Goal: Check status: Check status

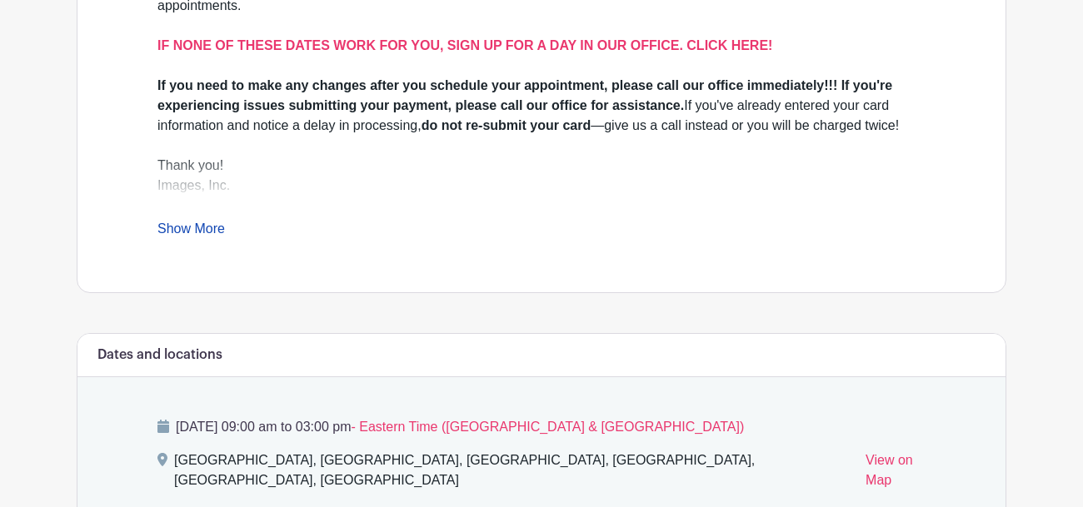
scroll to position [606, 0]
click at [195, 222] on link "Show More" at bounding box center [190, 232] width 67 height 21
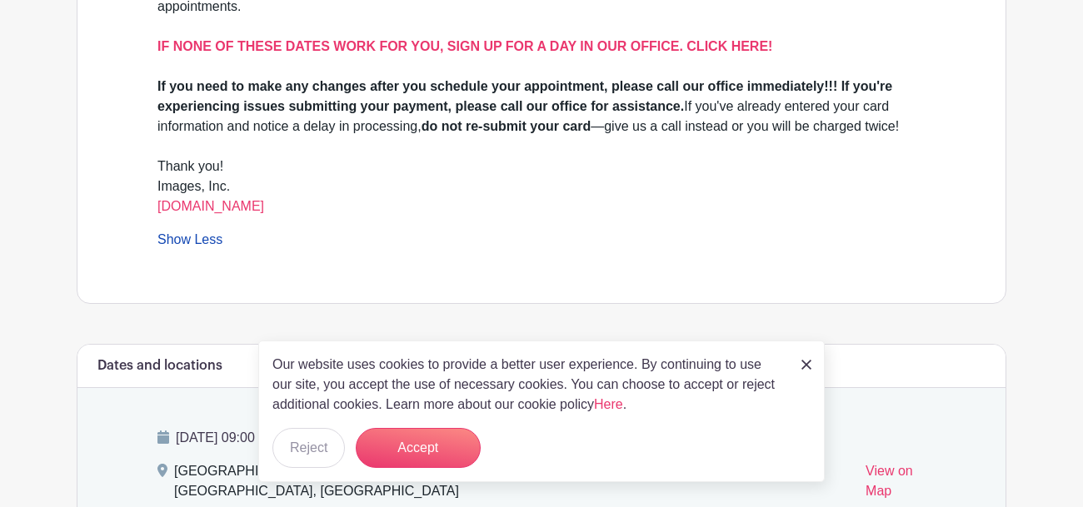
click at [581, 123] on strong "do not re-submit your card" at bounding box center [507, 126] width 170 height 14
click at [418, 445] on button "Accept" at bounding box center [418, 448] width 125 height 40
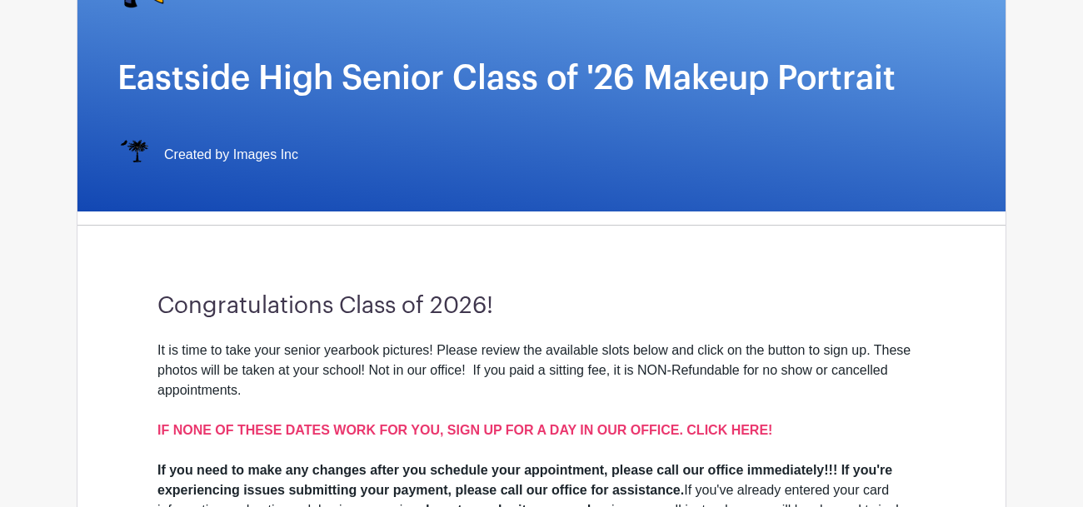
scroll to position [218, 0]
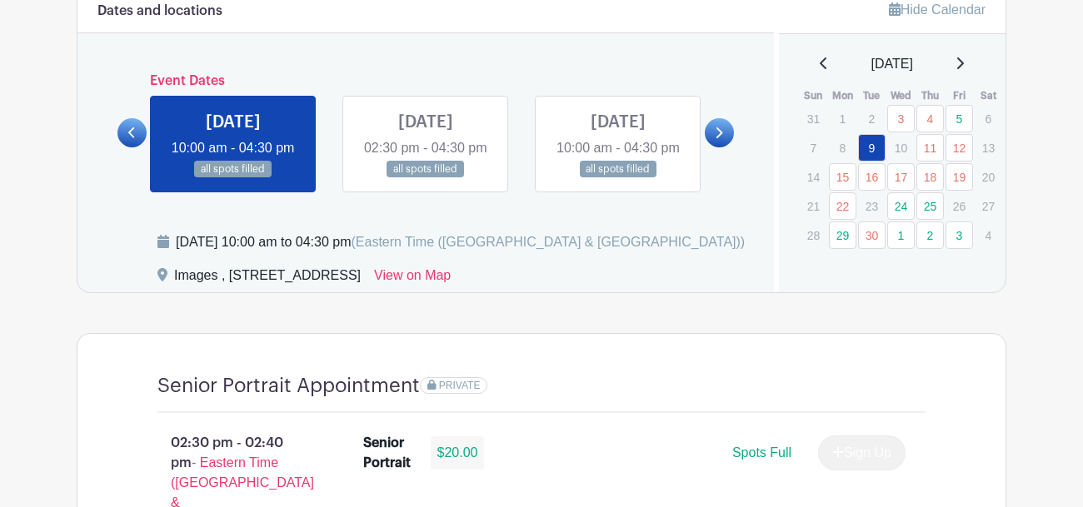
scroll to position [909, 0]
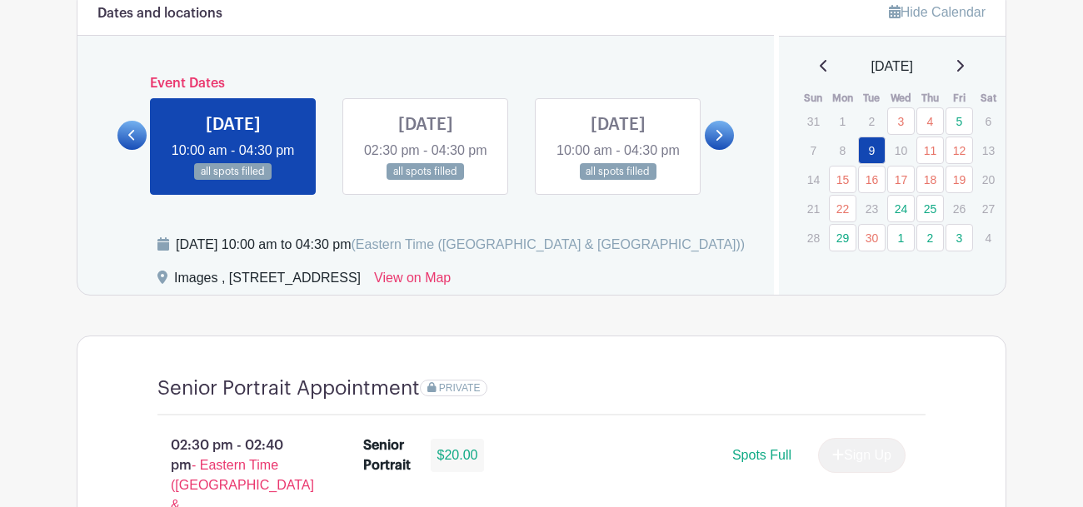
click at [716, 141] on icon at bounding box center [718, 135] width 7 height 12
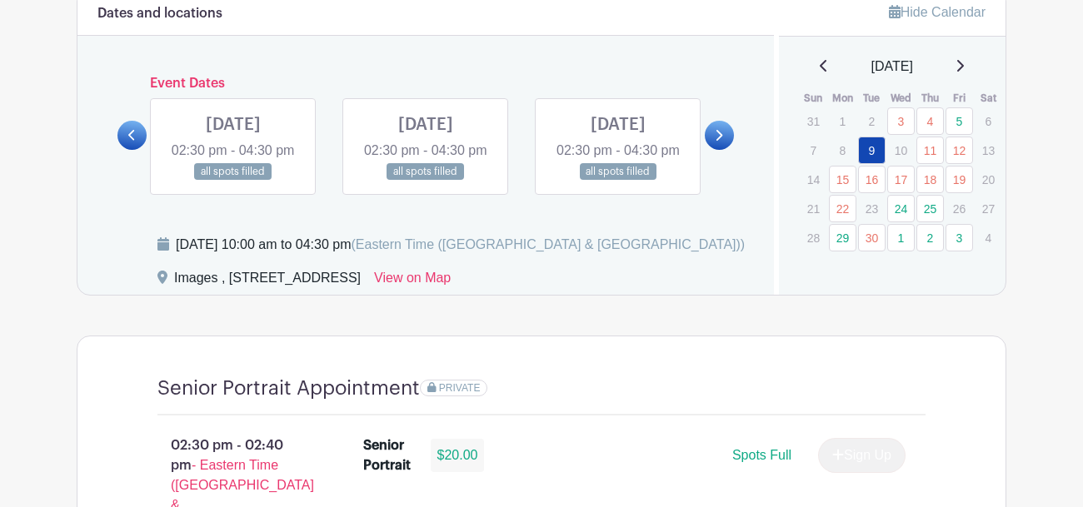
click at [716, 141] on icon at bounding box center [718, 135] width 7 height 12
click at [979, 59] on div "[DATE]" at bounding box center [892, 67] width 187 height 20
click at [961, 63] on div "[DATE]" at bounding box center [892, 67] width 187 height 20
click at [964, 61] on icon at bounding box center [960, 66] width 7 height 12
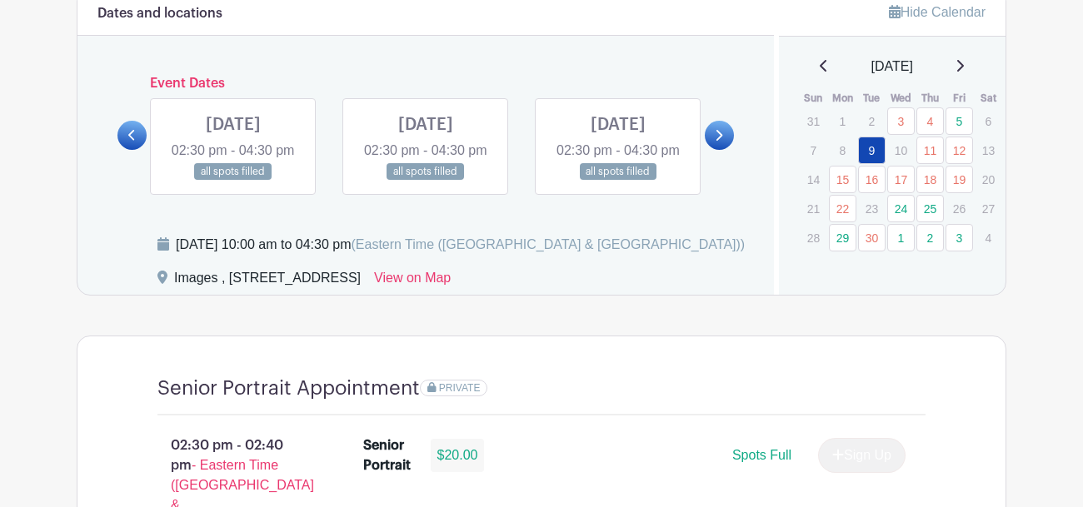
click at [964, 68] on icon at bounding box center [960, 66] width 7 height 12
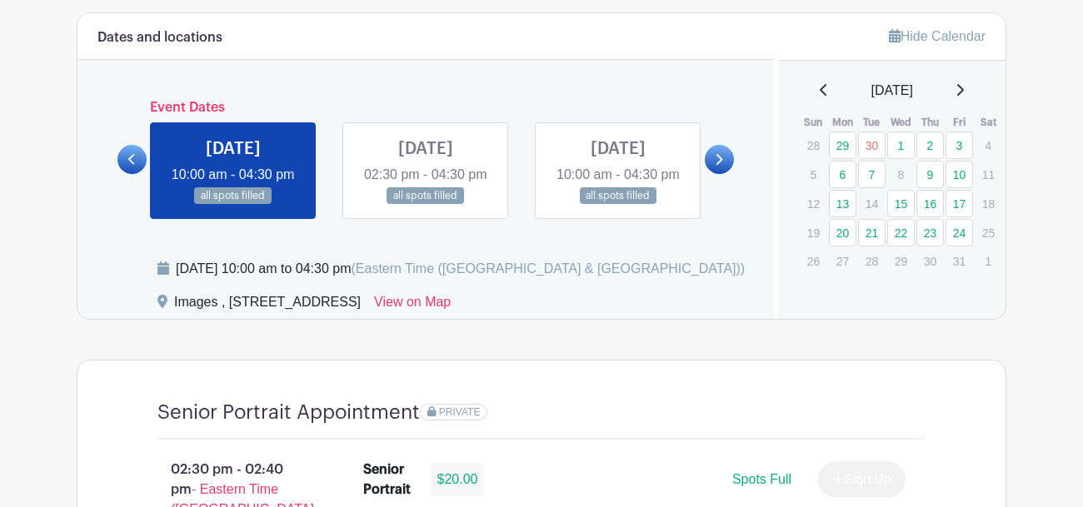
scroll to position [882, 0]
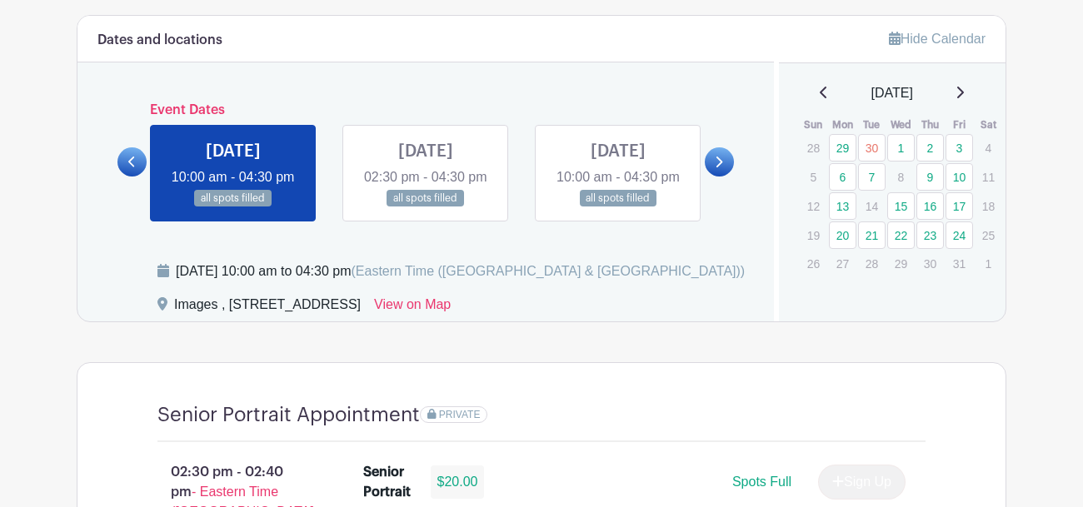
click at [728, 169] on link at bounding box center [719, 161] width 29 height 29
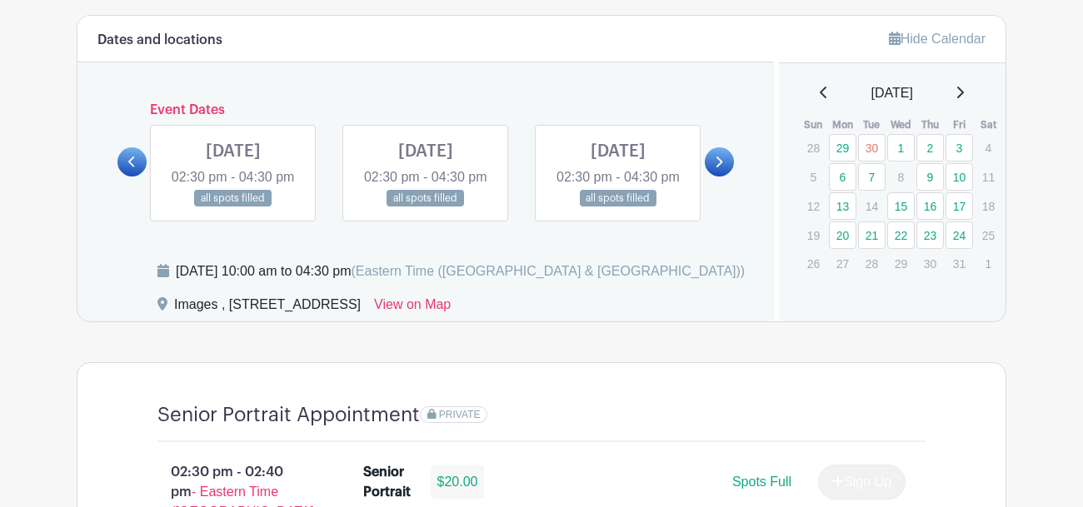
click at [728, 169] on link at bounding box center [719, 161] width 29 height 29
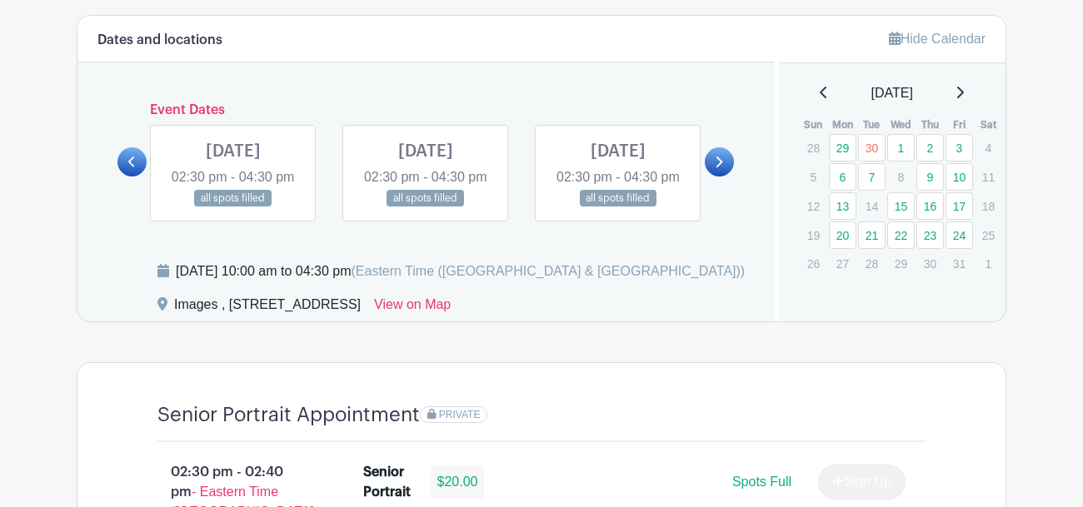
click at [728, 169] on link at bounding box center [719, 161] width 29 height 29
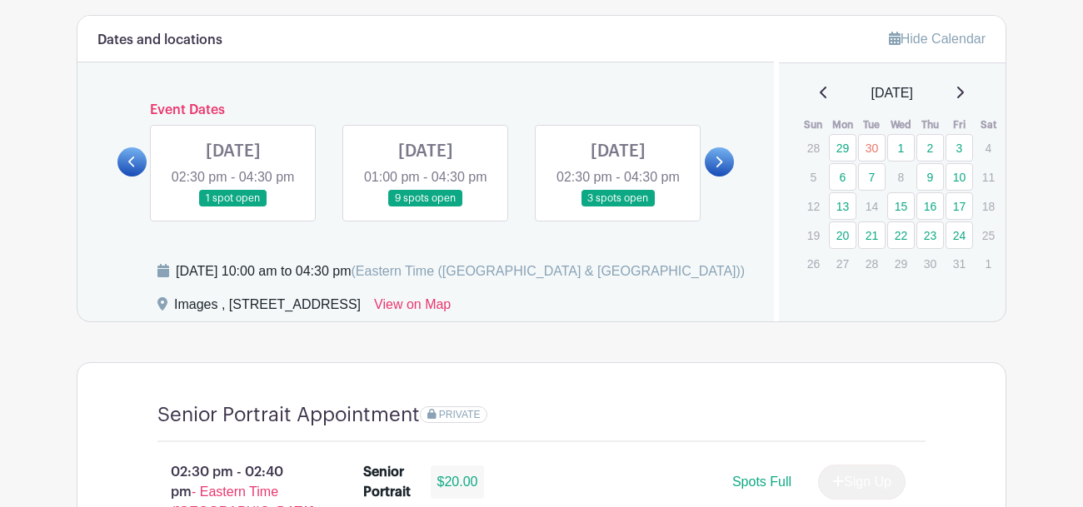
click at [728, 169] on link at bounding box center [719, 161] width 29 height 29
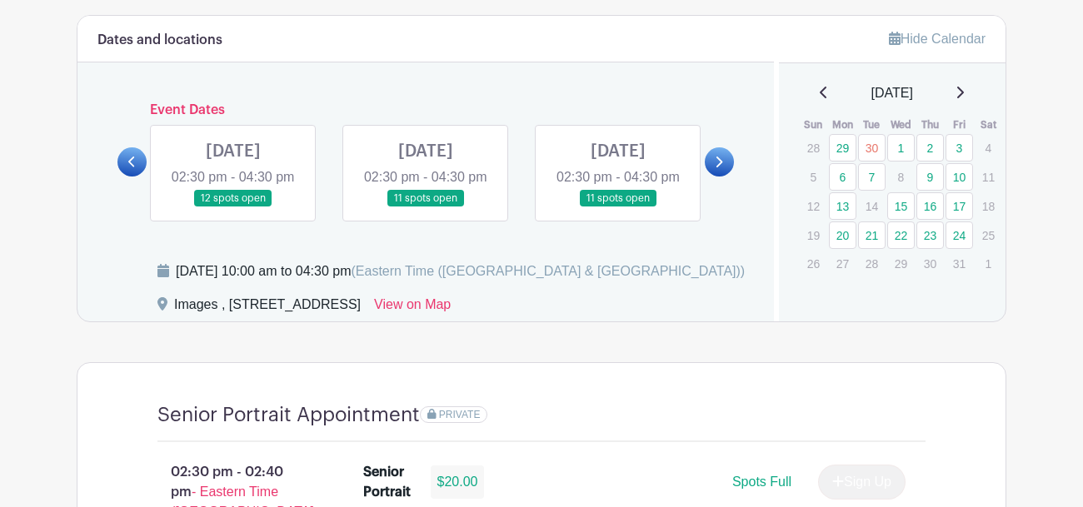
click at [728, 169] on link at bounding box center [719, 161] width 29 height 29
